Goal: Information Seeking & Learning: Find specific page/section

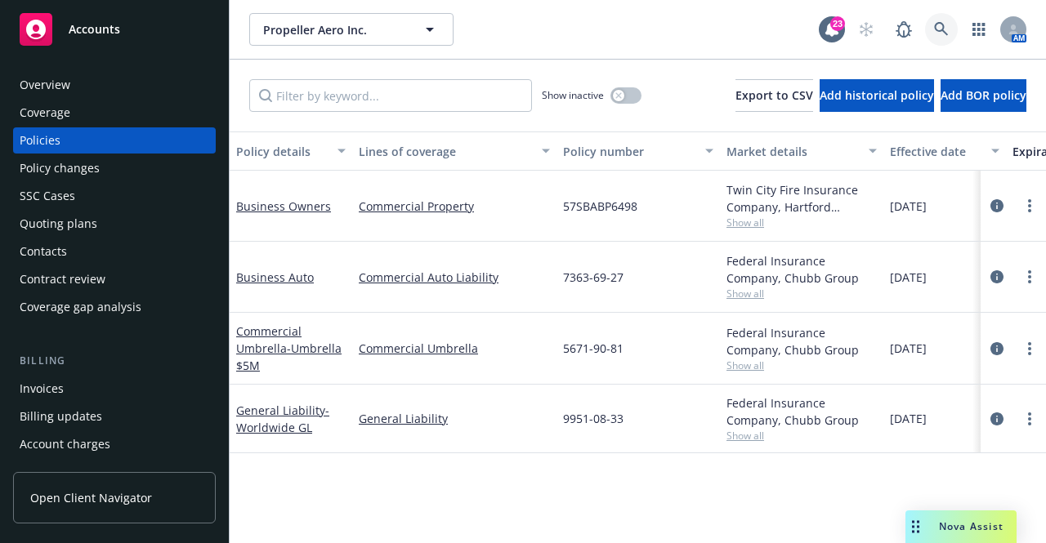
click at [940, 26] on icon at bounding box center [941, 29] width 15 height 15
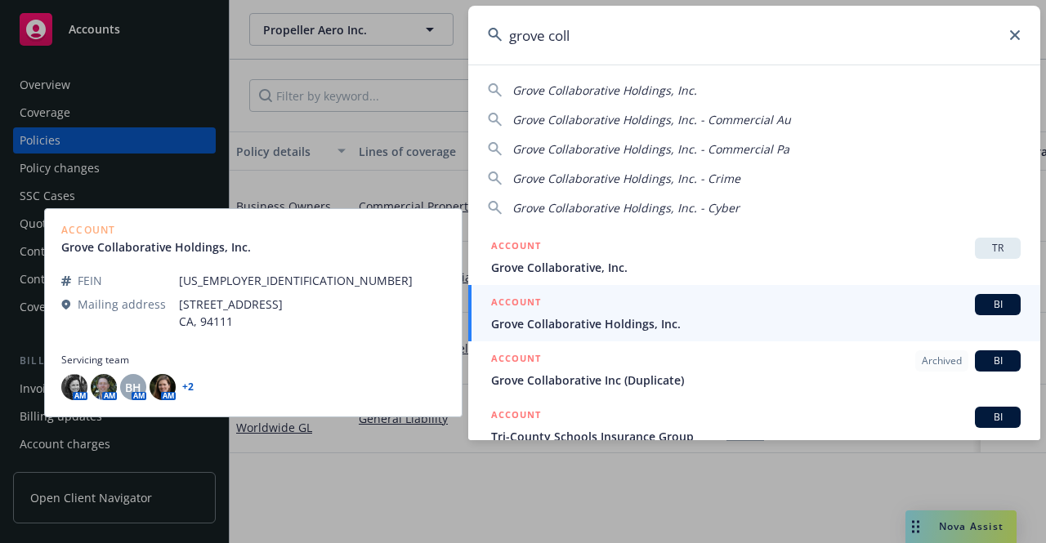
type input "grove coll"
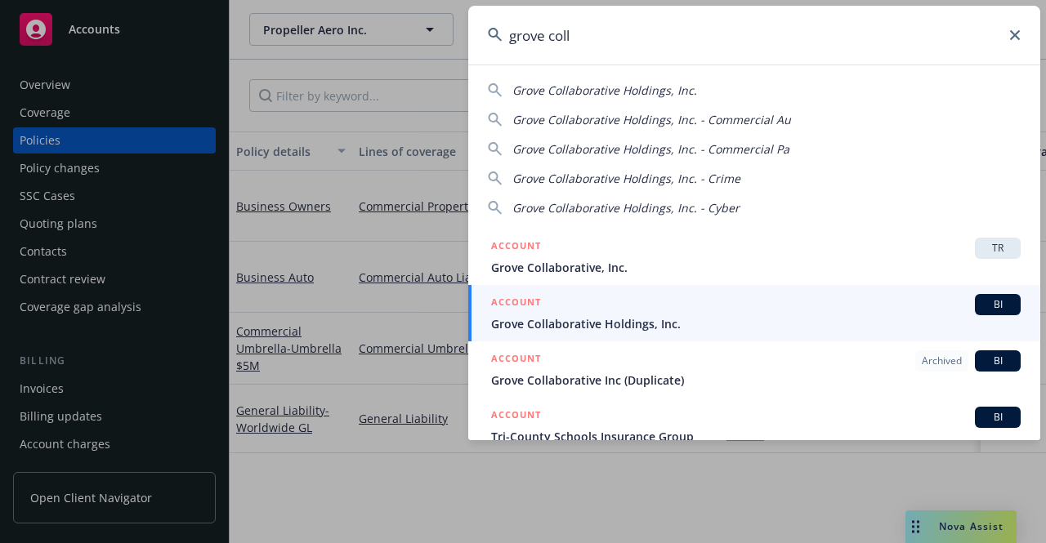
click at [592, 317] on span "Grove Collaborative Holdings, Inc." at bounding box center [756, 323] width 530 height 17
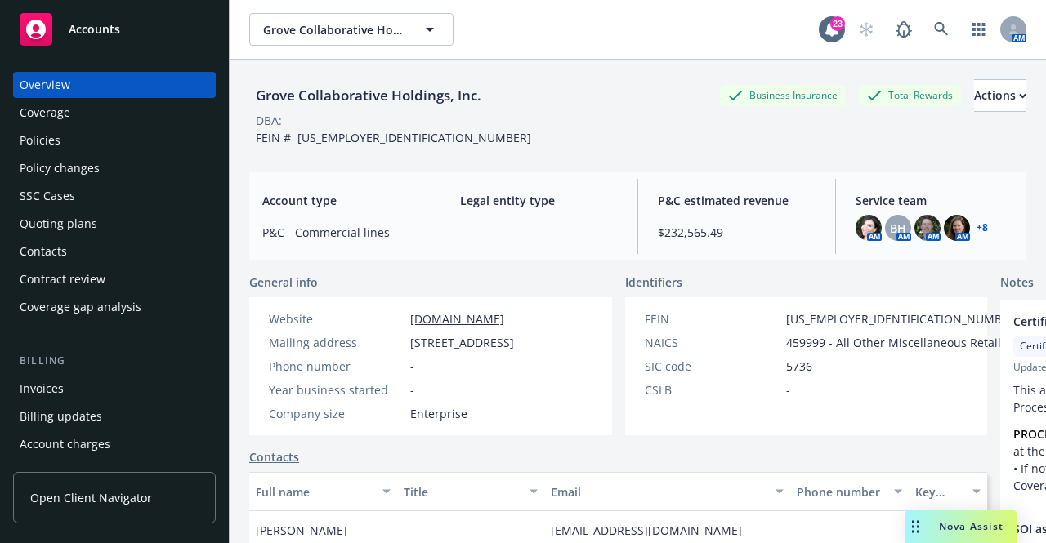
click at [977, 226] on link "+ 8" at bounding box center [982, 228] width 11 height 10
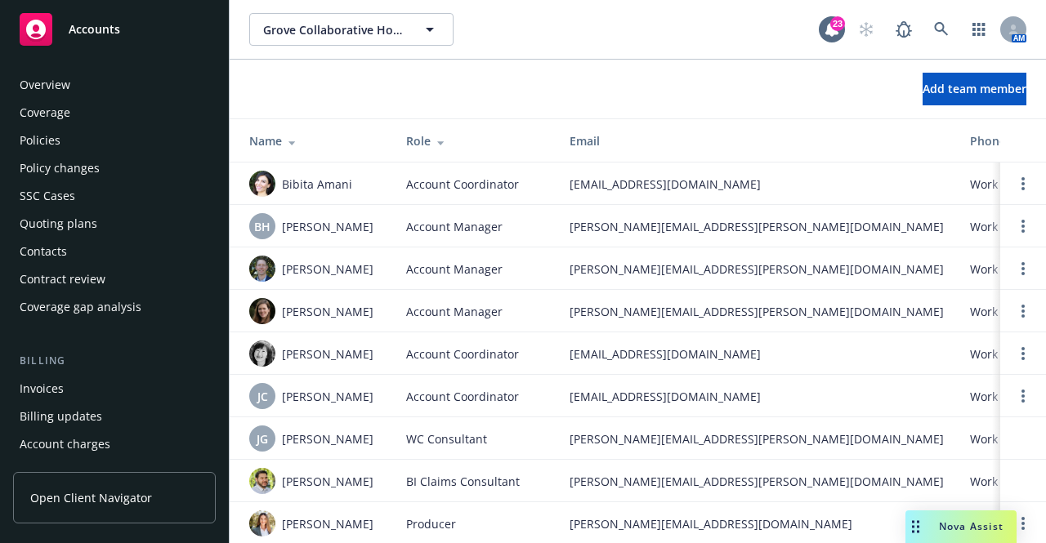
click at [49, 79] on div "Overview" at bounding box center [45, 85] width 51 height 26
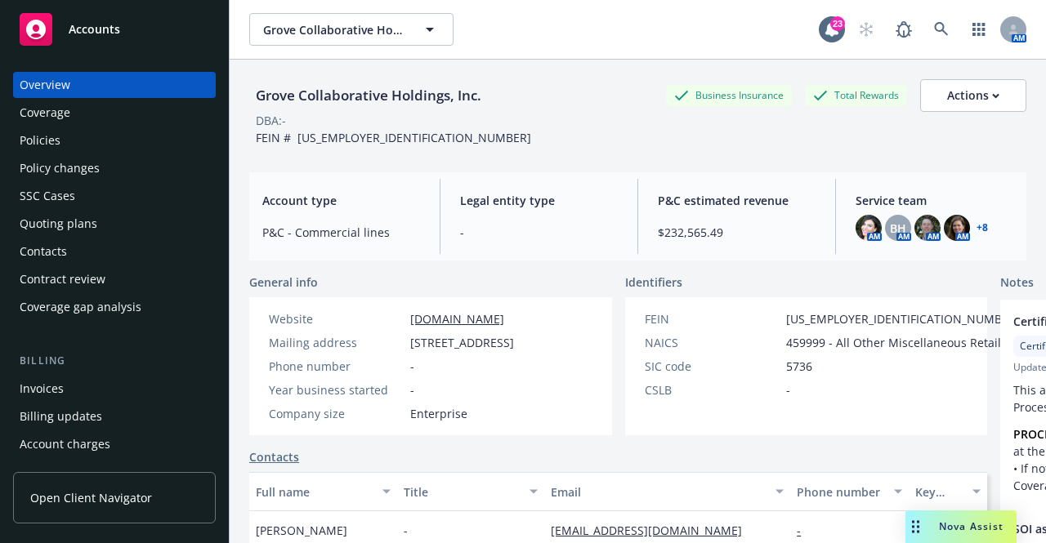
click at [40, 136] on div "Policies" at bounding box center [40, 140] width 41 height 26
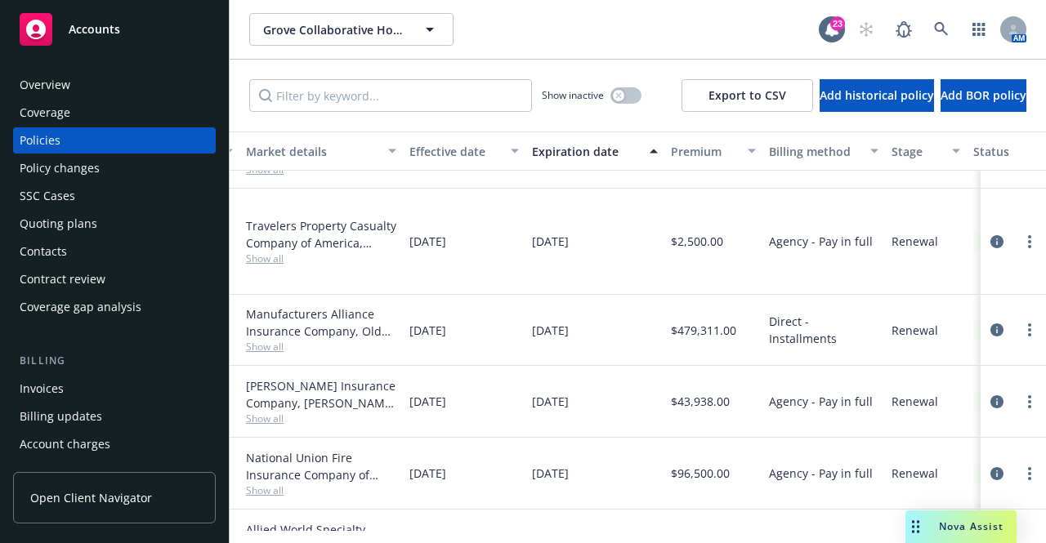
scroll to position [387, 481]
click at [1020, 329] on link "more" at bounding box center [1030, 330] width 20 height 20
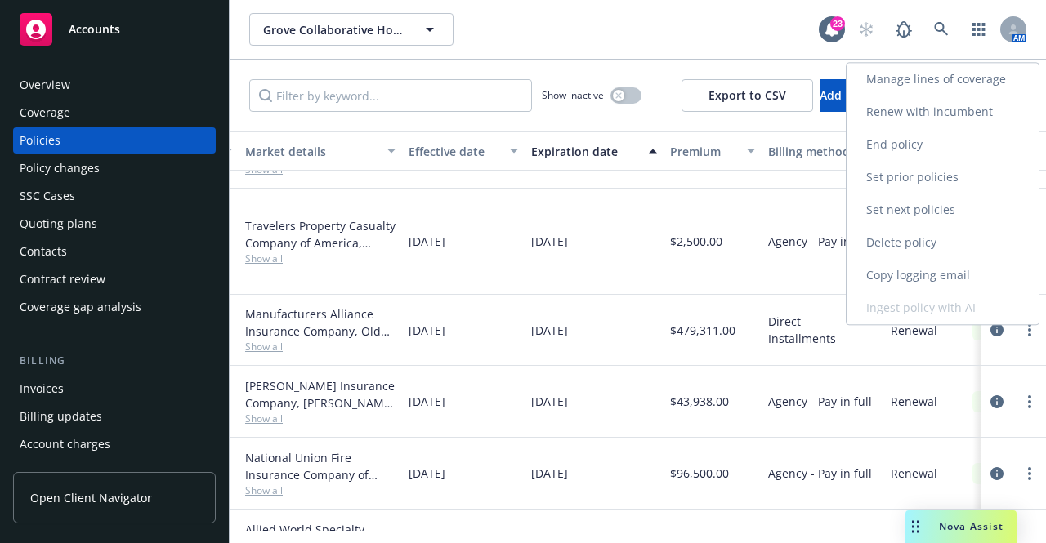
click at [930, 84] on link "Manage lines of coverage" at bounding box center [943, 79] width 192 height 33
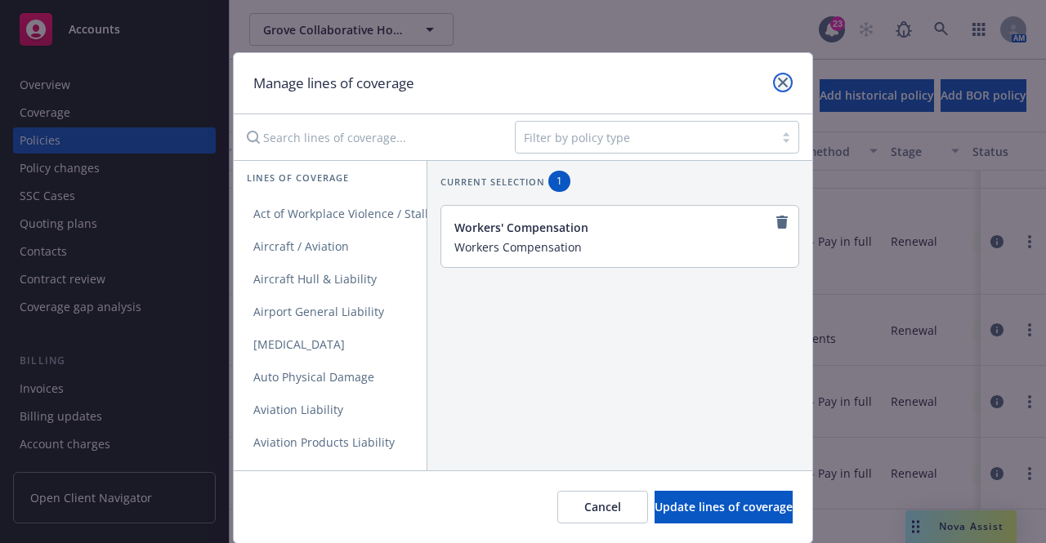
click at [778, 83] on icon "close" at bounding box center [783, 83] width 10 height 10
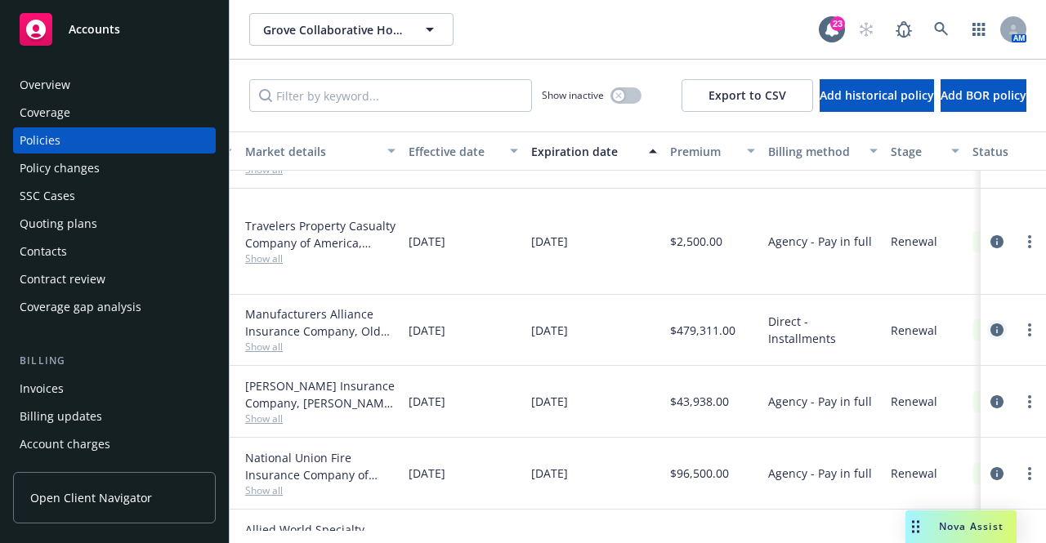
click at [990, 329] on icon "circleInformation" at bounding box center [996, 330] width 13 height 13
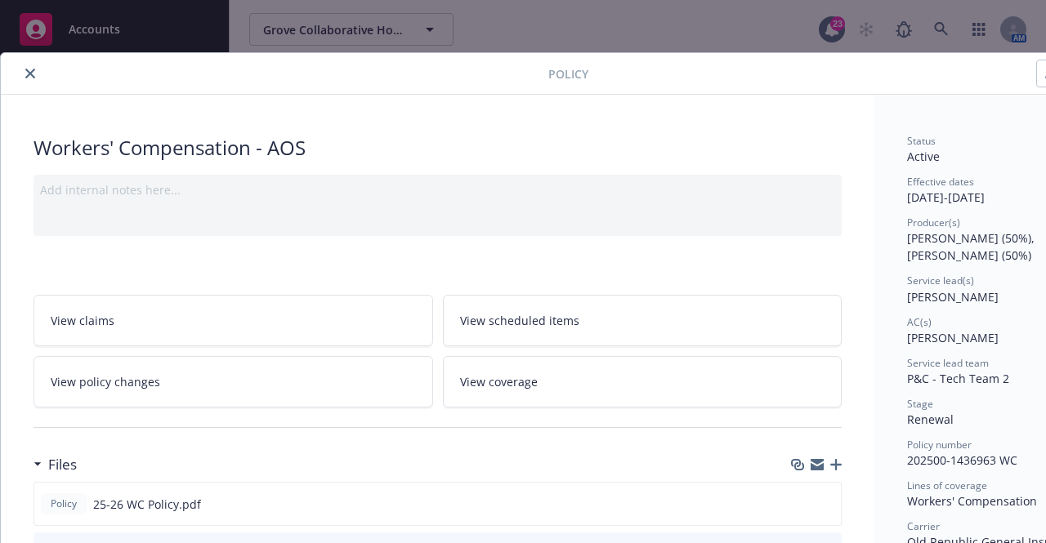
click at [29, 69] on icon "close" at bounding box center [30, 74] width 10 height 10
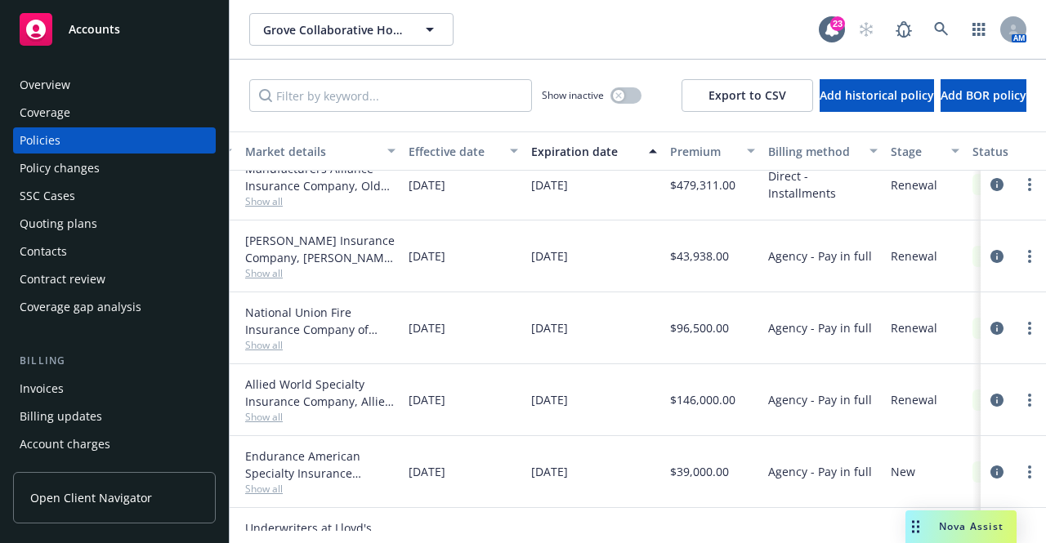
scroll to position [523, 481]
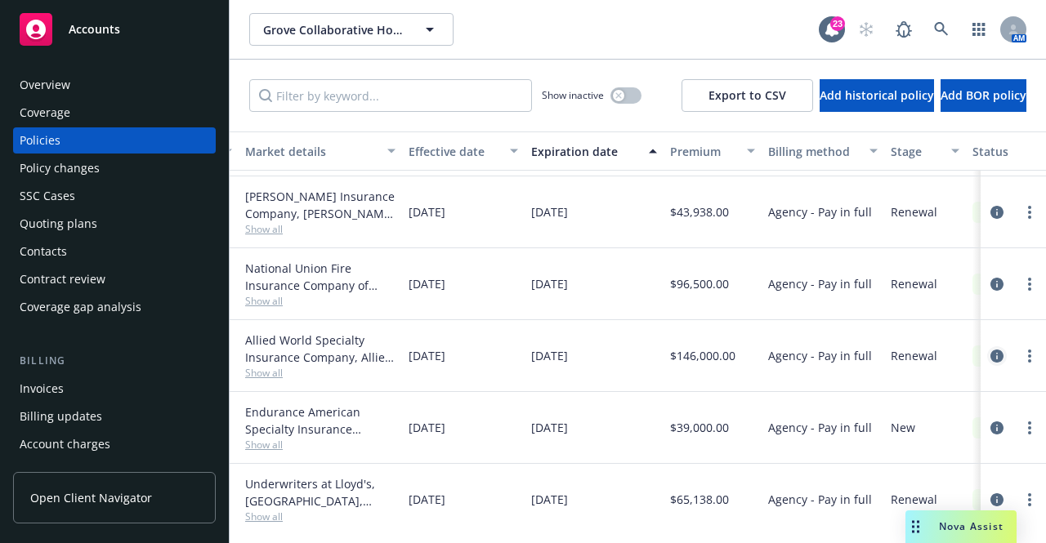
click at [990, 352] on icon "circleInformation" at bounding box center [996, 356] width 13 height 13
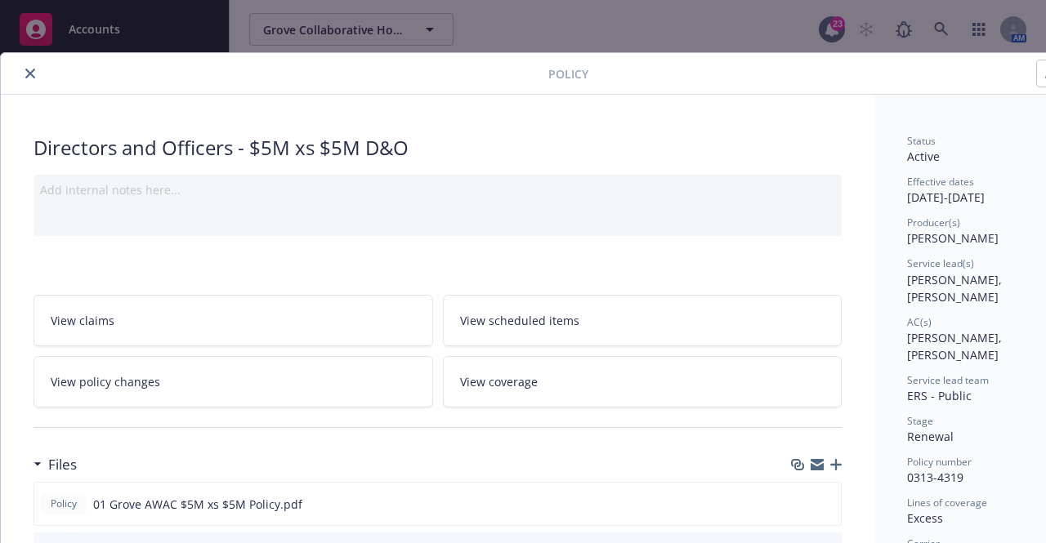
click at [26, 71] on icon "close" at bounding box center [30, 74] width 10 height 10
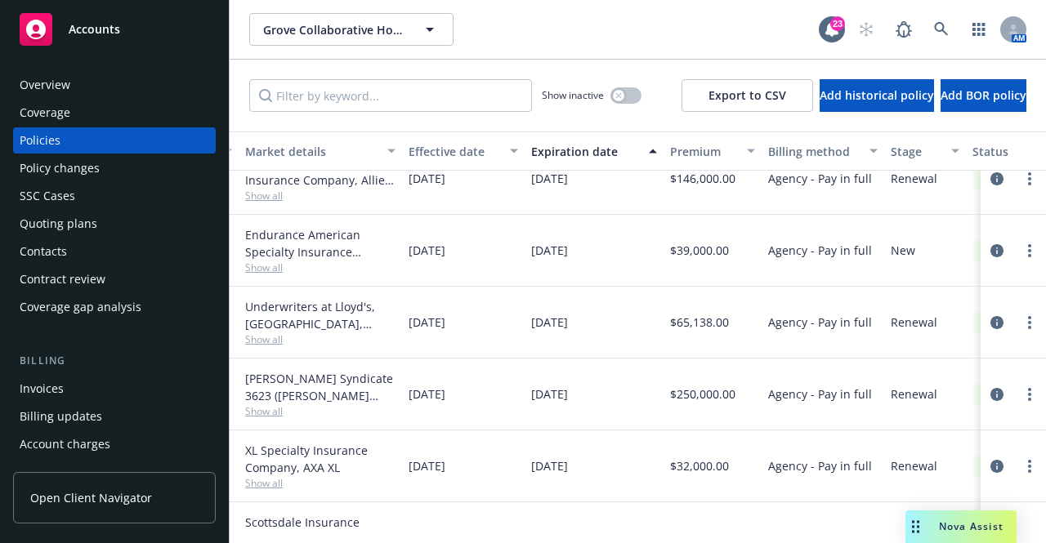
scroll to position [690, 481]
click at [990, 390] on icon "circleInformation" at bounding box center [996, 393] width 13 height 13
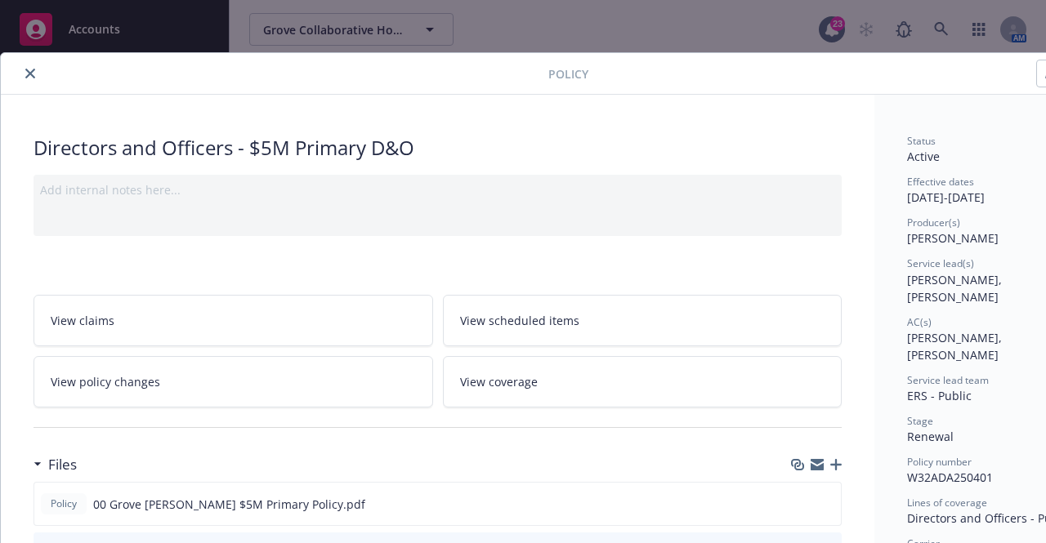
click at [29, 70] on icon "close" at bounding box center [30, 74] width 10 height 10
